Goal: Navigation & Orientation: Find specific page/section

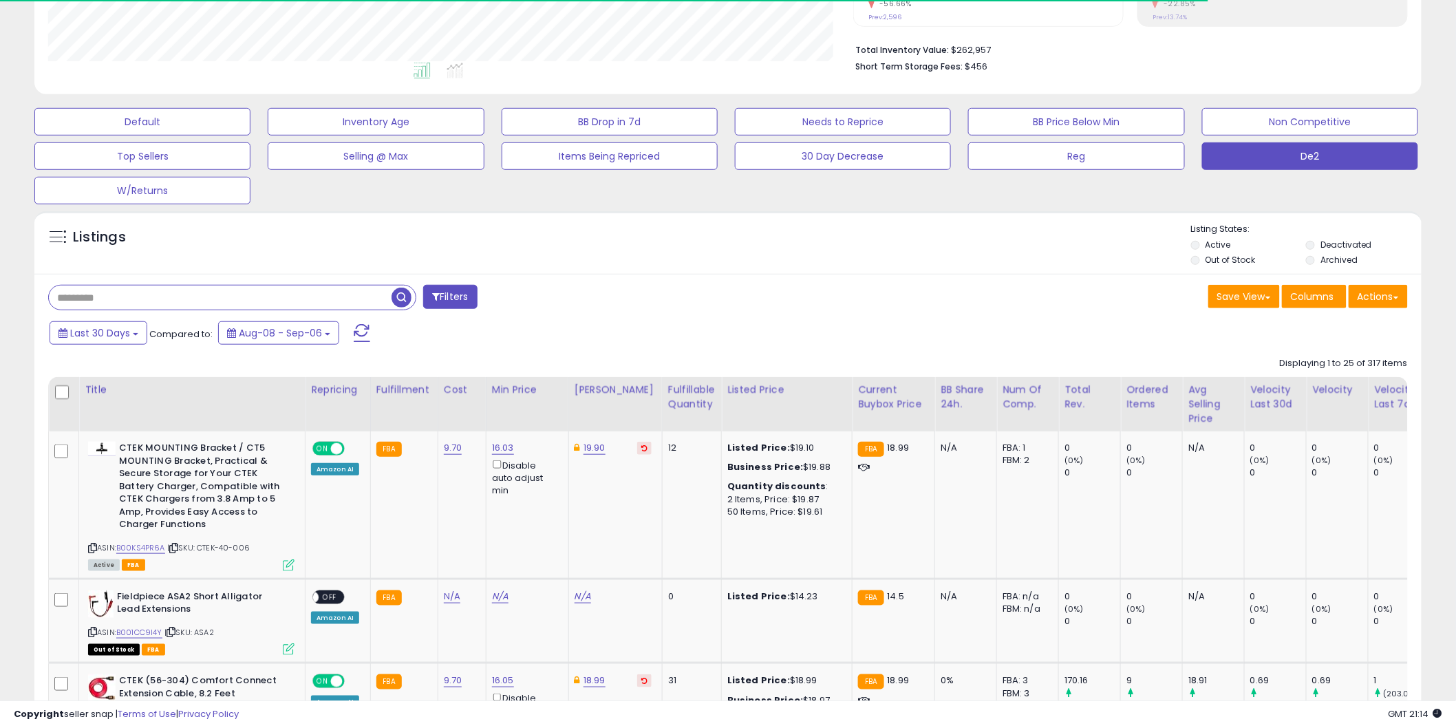
scroll to position [282, 805]
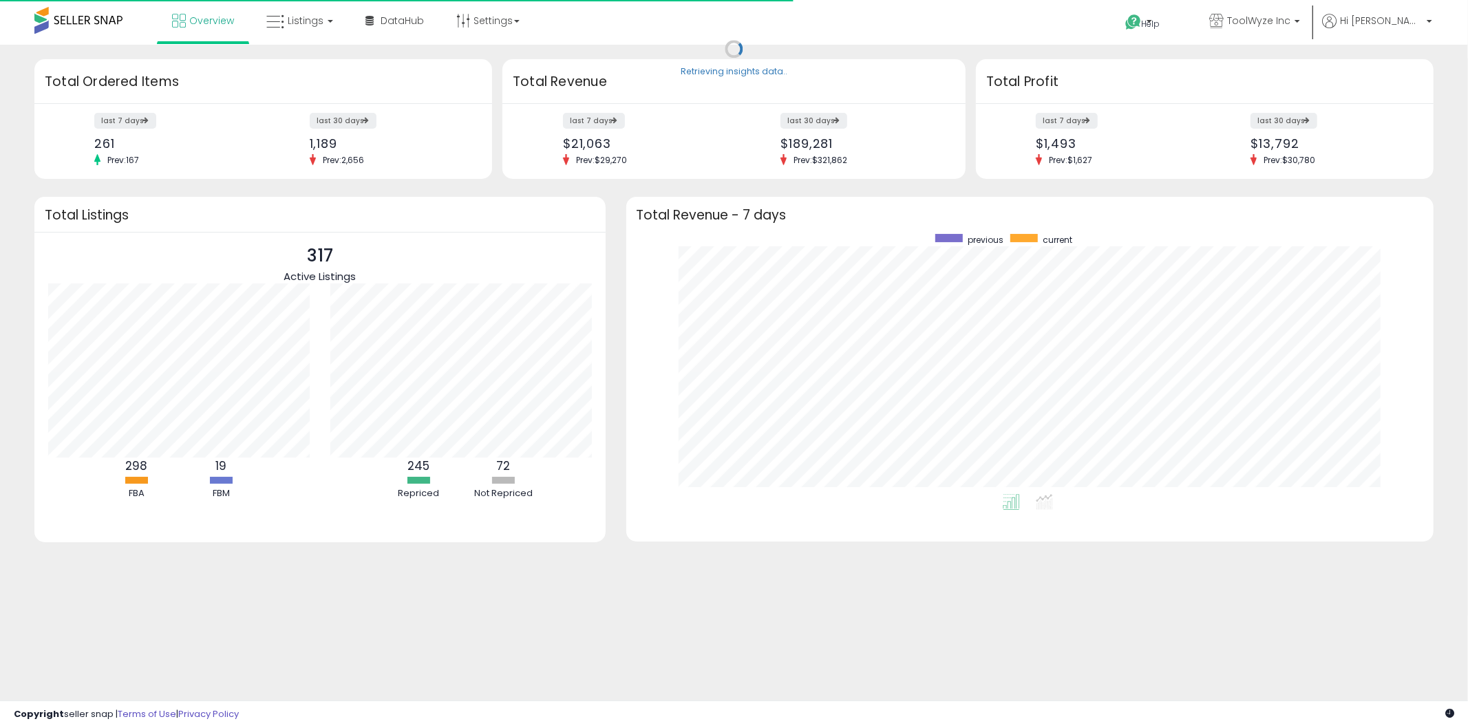
scroll to position [259, 781]
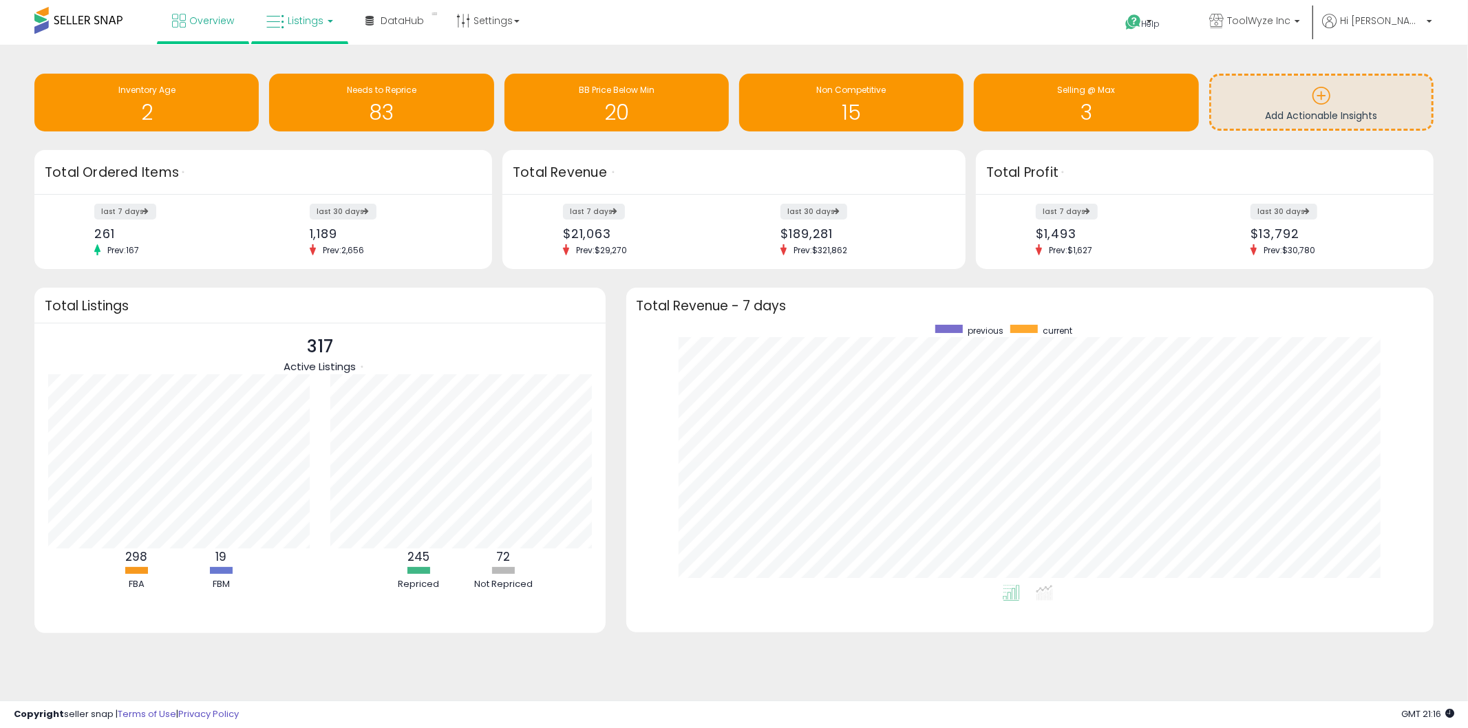
click at [329, 12] on link "Listings" at bounding box center [299, 20] width 87 height 41
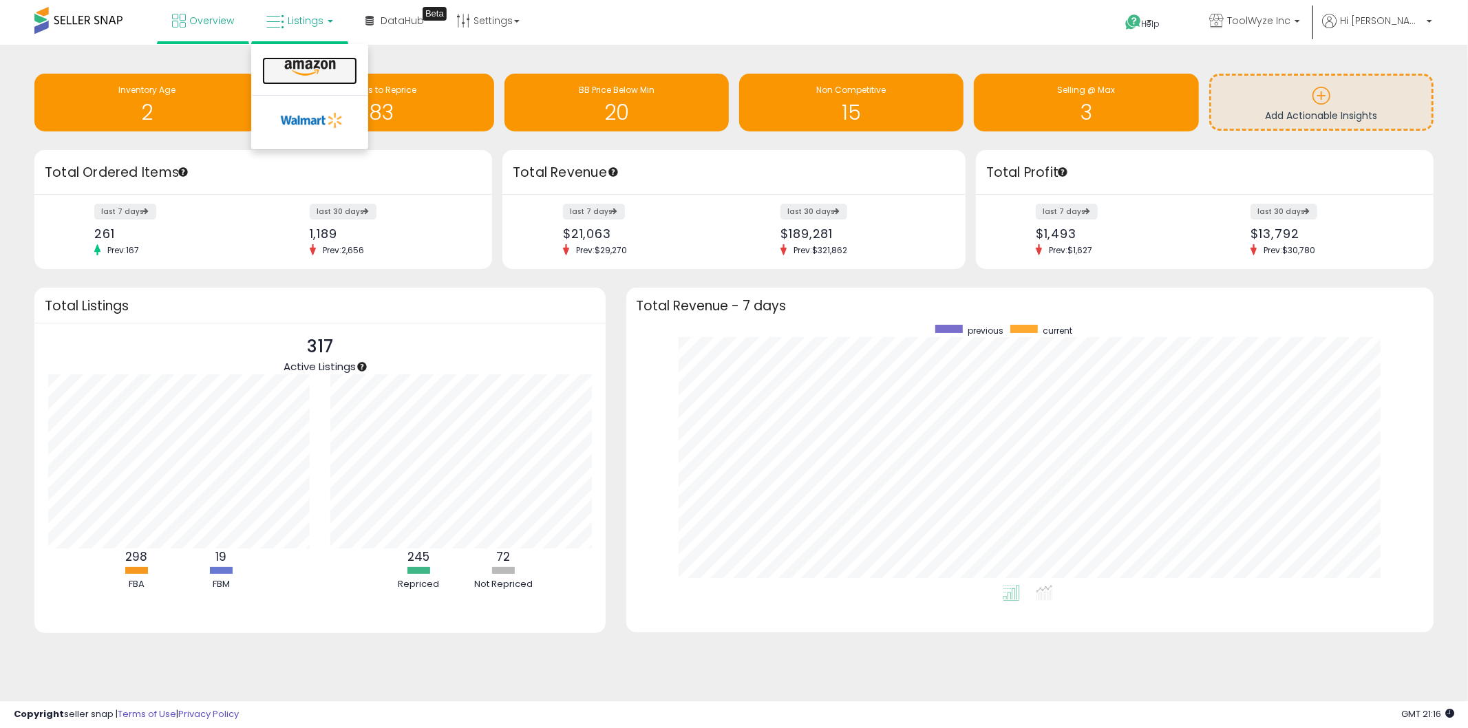
click at [324, 72] on icon at bounding box center [310, 68] width 60 height 18
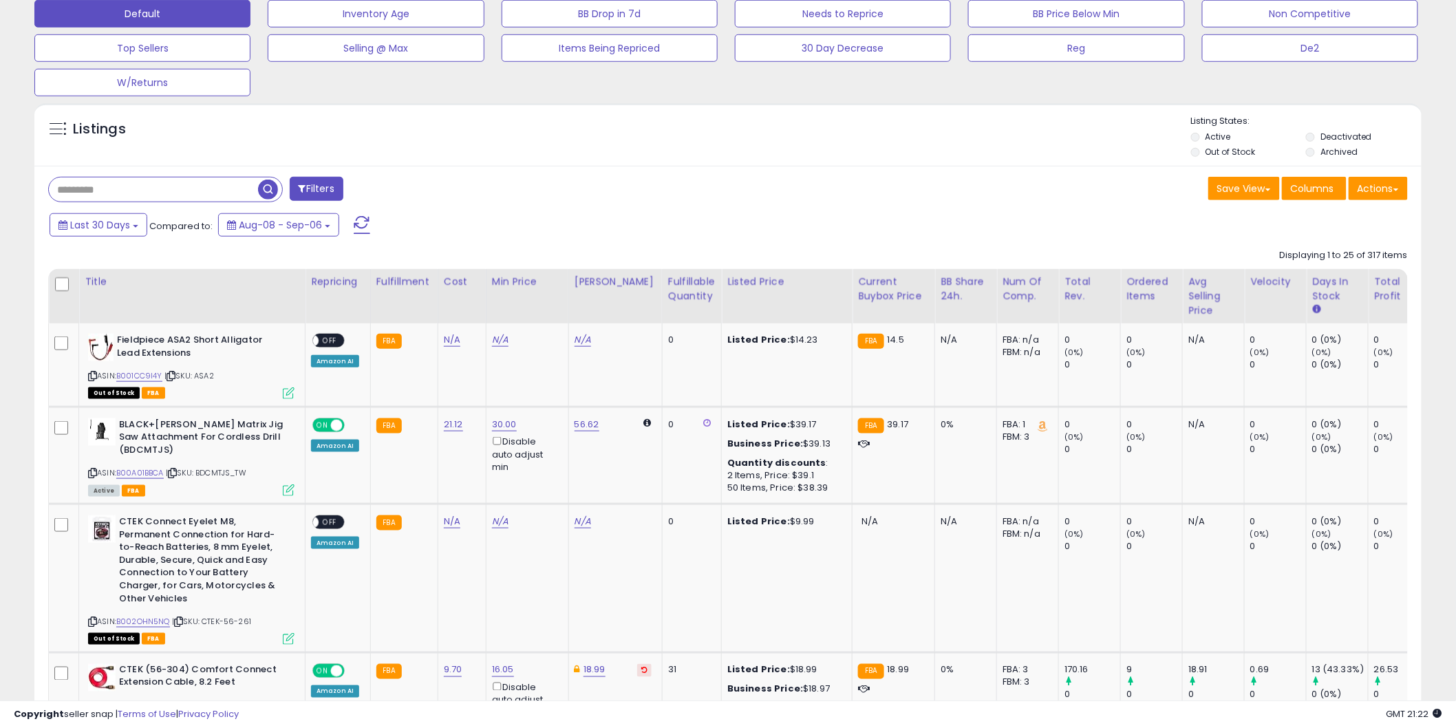
scroll to position [282, 805]
